Goal: Communication & Community: Answer question/provide support

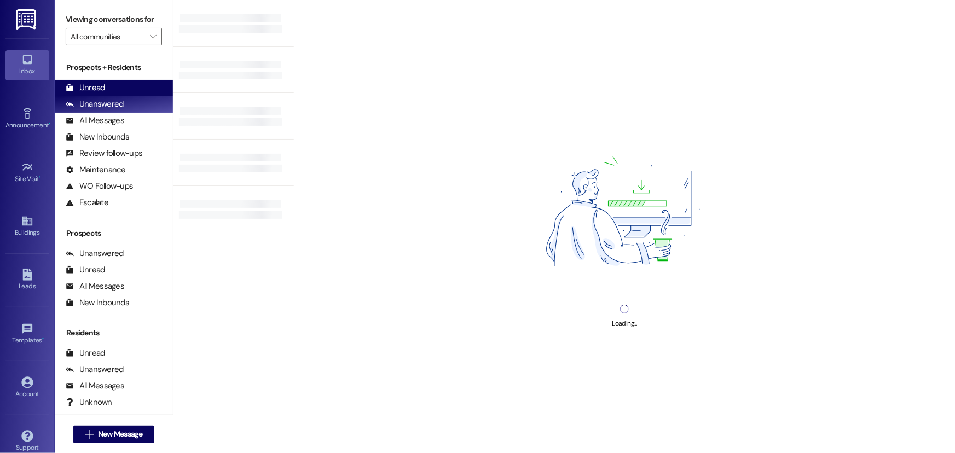
click at [112, 88] on div "Unread (0)" at bounding box center [114, 88] width 118 height 16
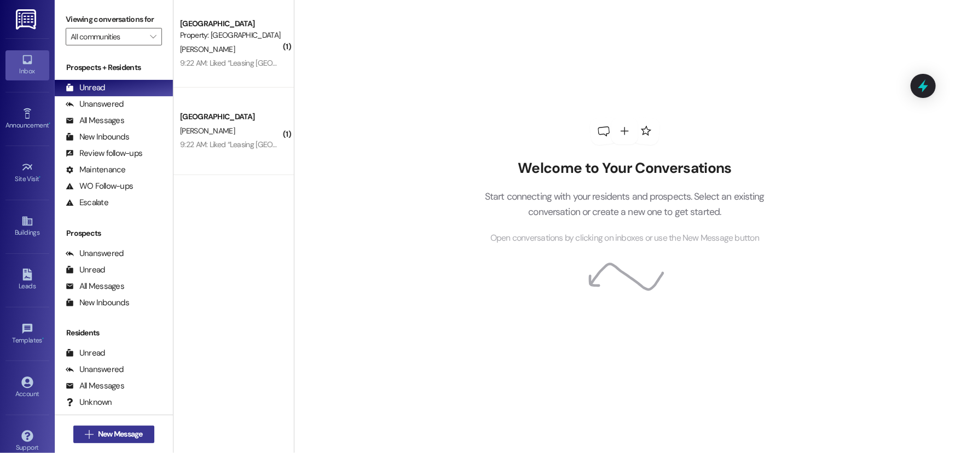
click at [89, 434] on span " New Message" at bounding box center [114, 433] width 62 height 11
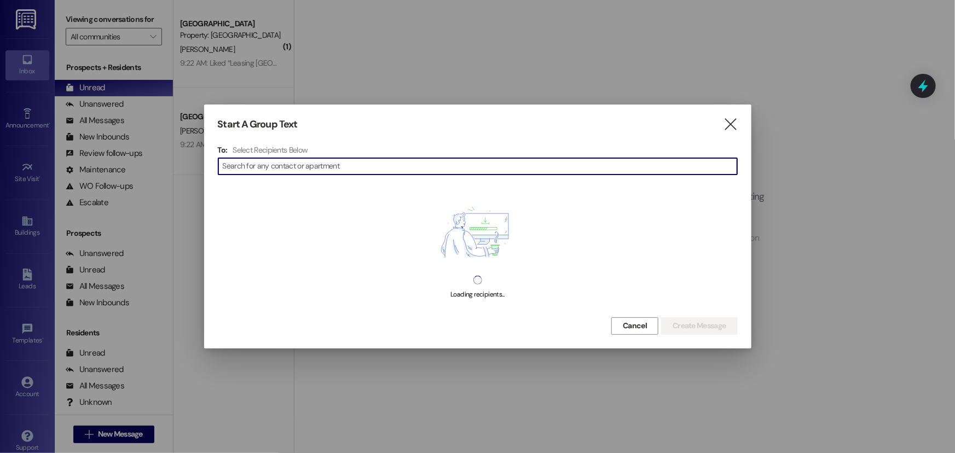
click at [433, 171] on input at bounding box center [480, 166] width 514 height 15
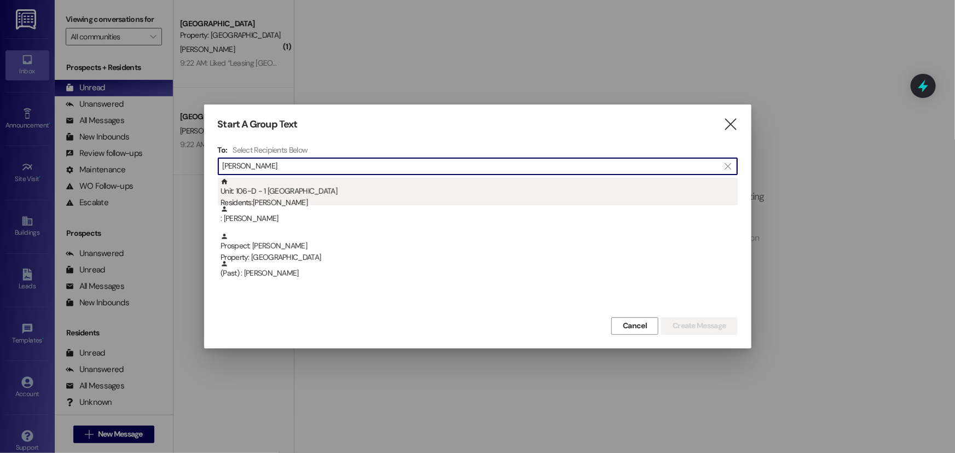
type input "[PERSON_NAME]"
click at [449, 191] on div "Unit: 106~D - 1 Nauvoo House Residents: [PERSON_NAME]" at bounding box center [478, 193] width 517 height 31
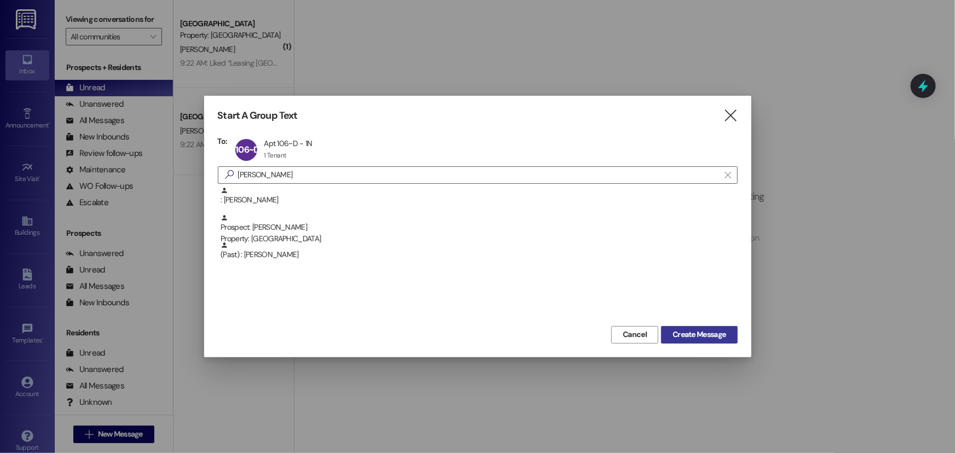
click at [712, 330] on span "Create Message" at bounding box center [698, 334] width 53 height 11
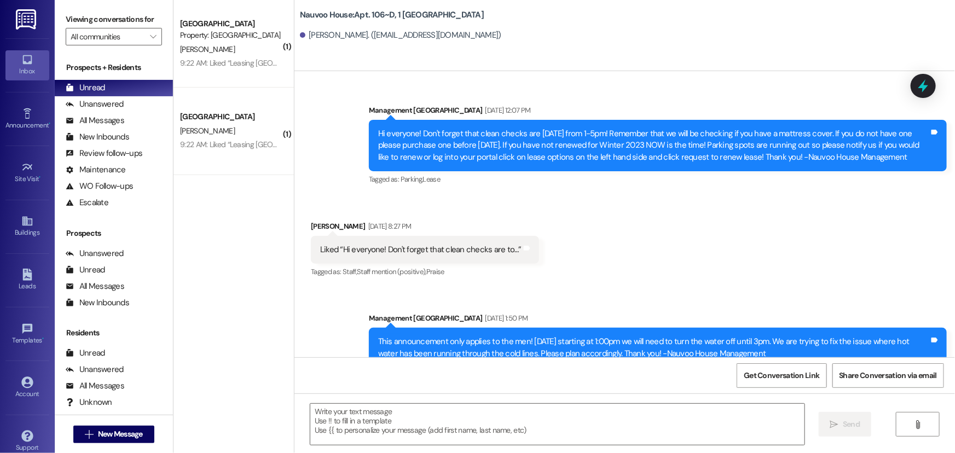
scroll to position [44143, 0]
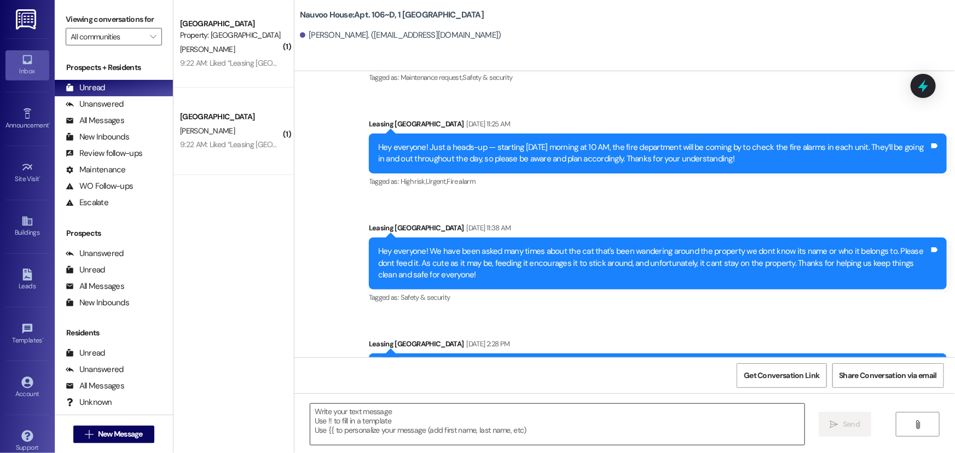
click at [367, 434] on textarea at bounding box center [557, 424] width 494 height 41
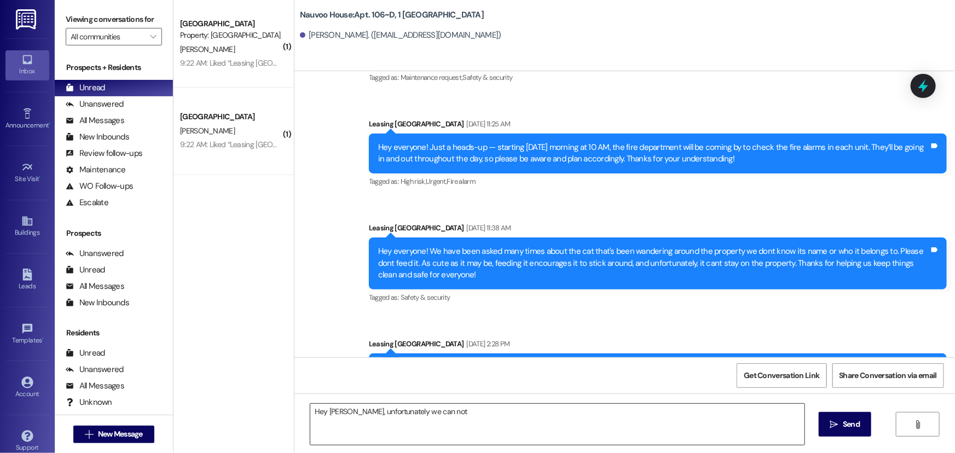
click at [453, 409] on textarea "Hey [PERSON_NAME], unfortunately we can not" at bounding box center [557, 424] width 494 height 41
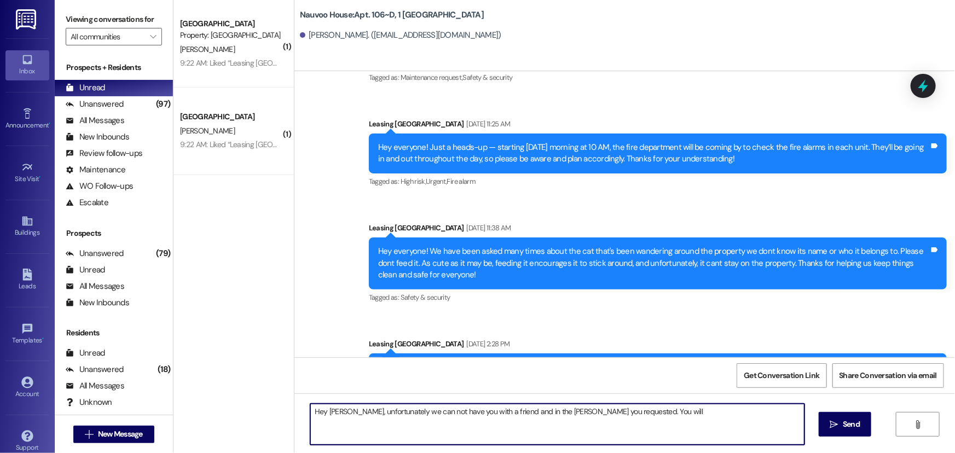
click at [638, 416] on textarea "Hey [PERSON_NAME], unfortunately we can not have you with a friend and in the […" at bounding box center [557, 424] width 494 height 41
click at [624, 410] on textarea "Hey [PERSON_NAME], unfortunately we can not have you with a friend and in the […" at bounding box center [557, 424] width 494 height 41
type textarea "Hey [PERSON_NAME], unfortunately we can not have you with a friend and in the […"
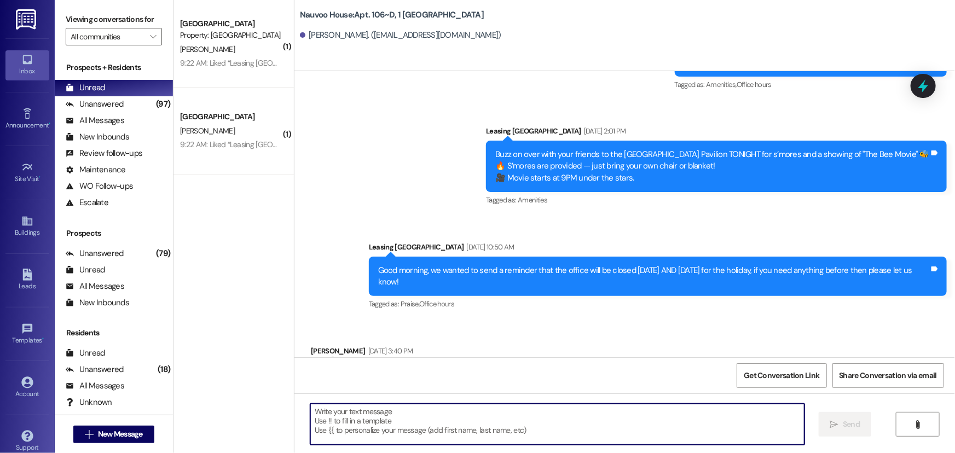
scroll to position [42729, 0]
